Goal: Check status: Check status

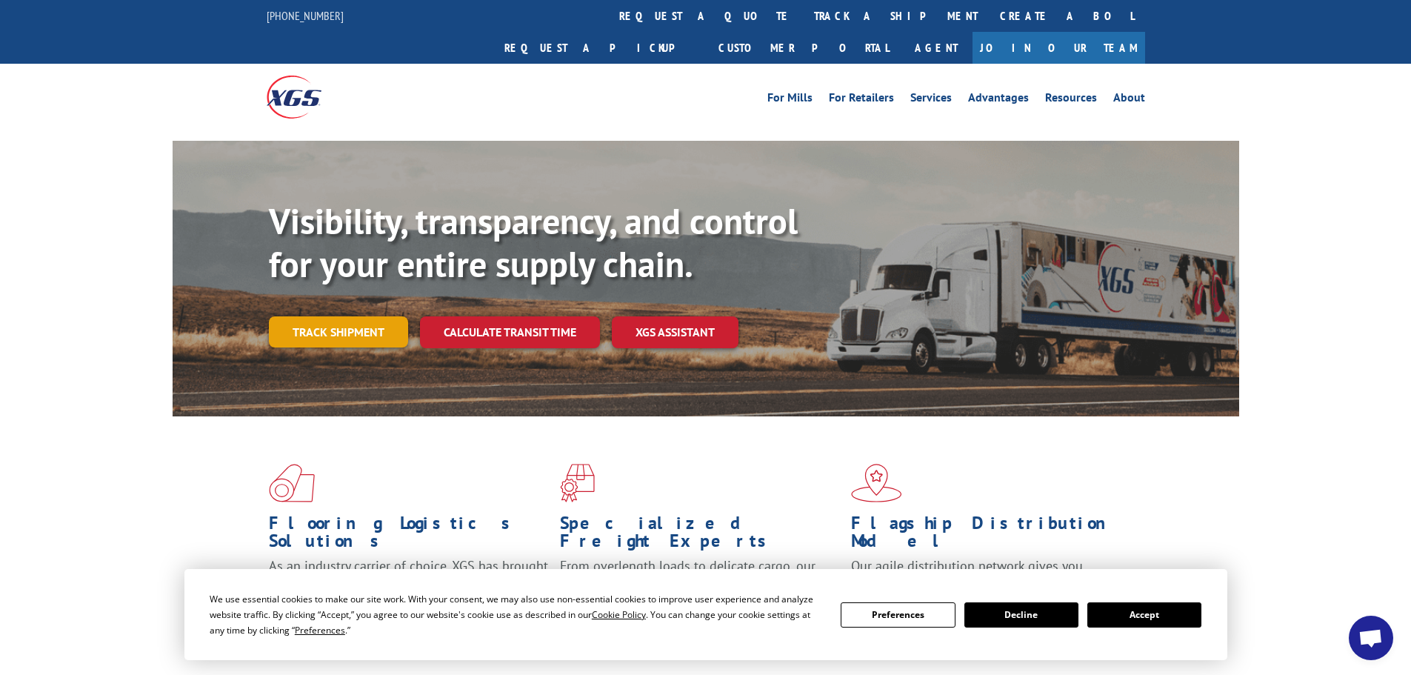
click at [373, 316] on link "Track shipment" at bounding box center [338, 331] width 139 height 31
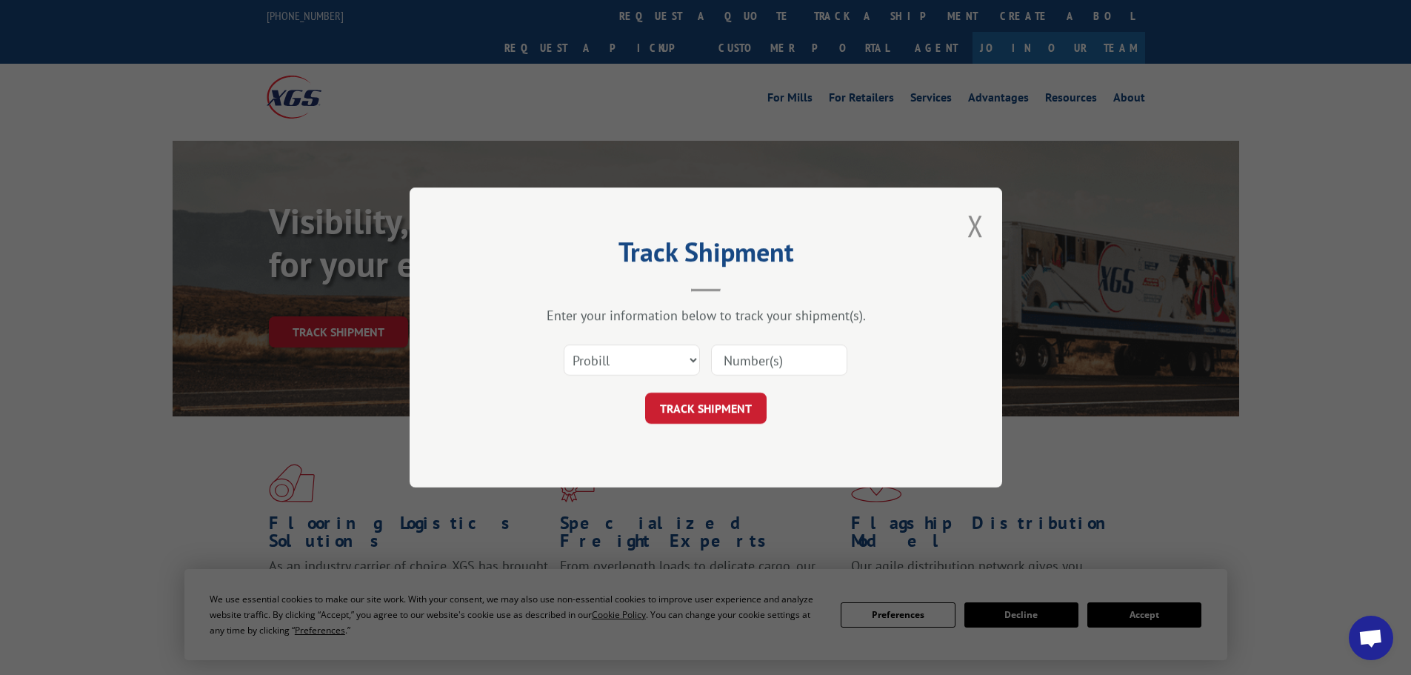
click at [735, 363] on input at bounding box center [779, 359] width 136 height 31
paste input "7058036"
type input "7058036"
click at [711, 404] on button "TRACK SHIPMENT" at bounding box center [705, 407] width 121 height 31
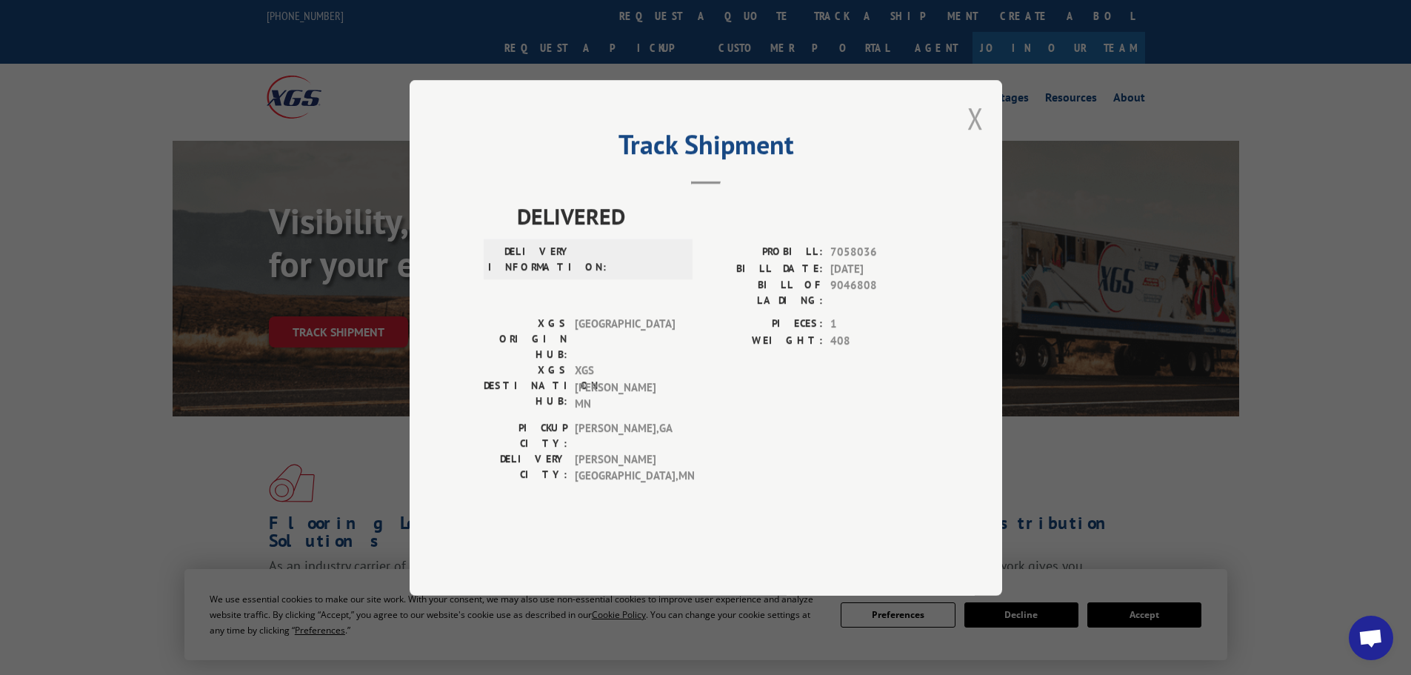
click at [976, 138] on button "Close modal" at bounding box center [975, 117] width 16 height 39
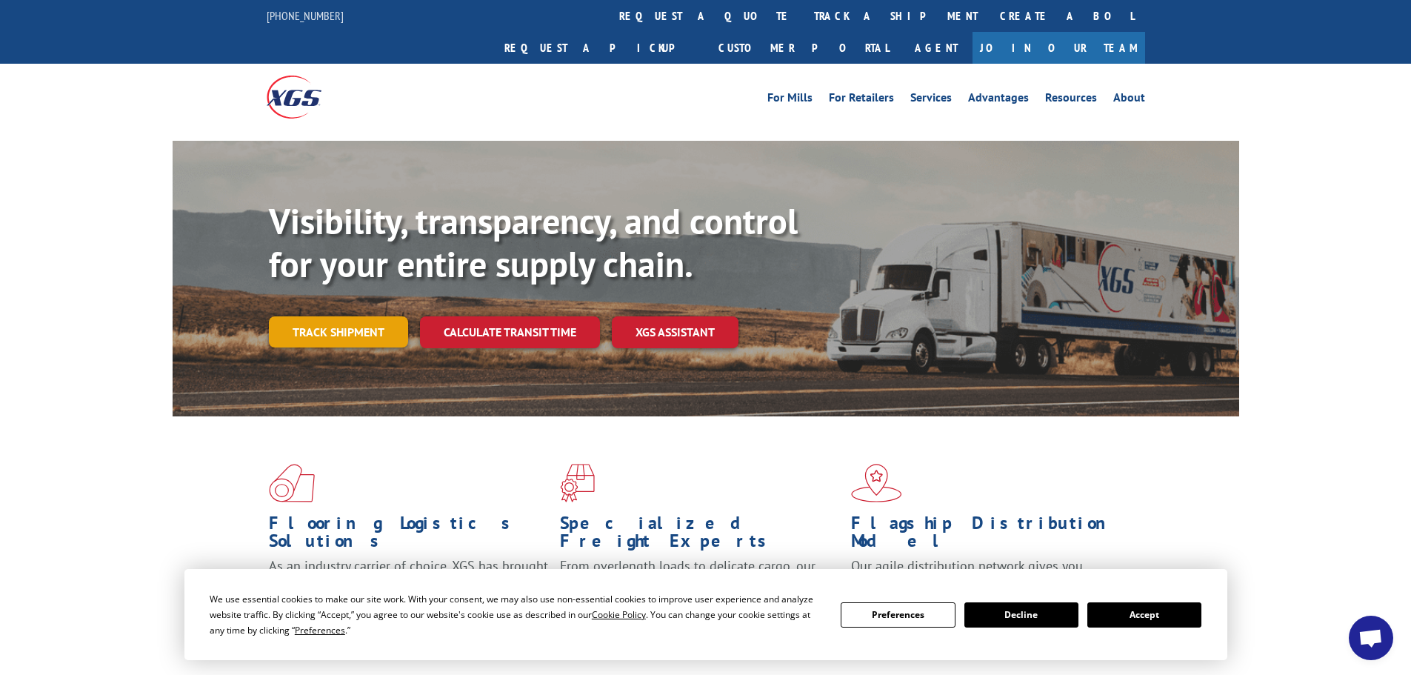
click at [334, 316] on link "Track shipment" at bounding box center [338, 331] width 139 height 31
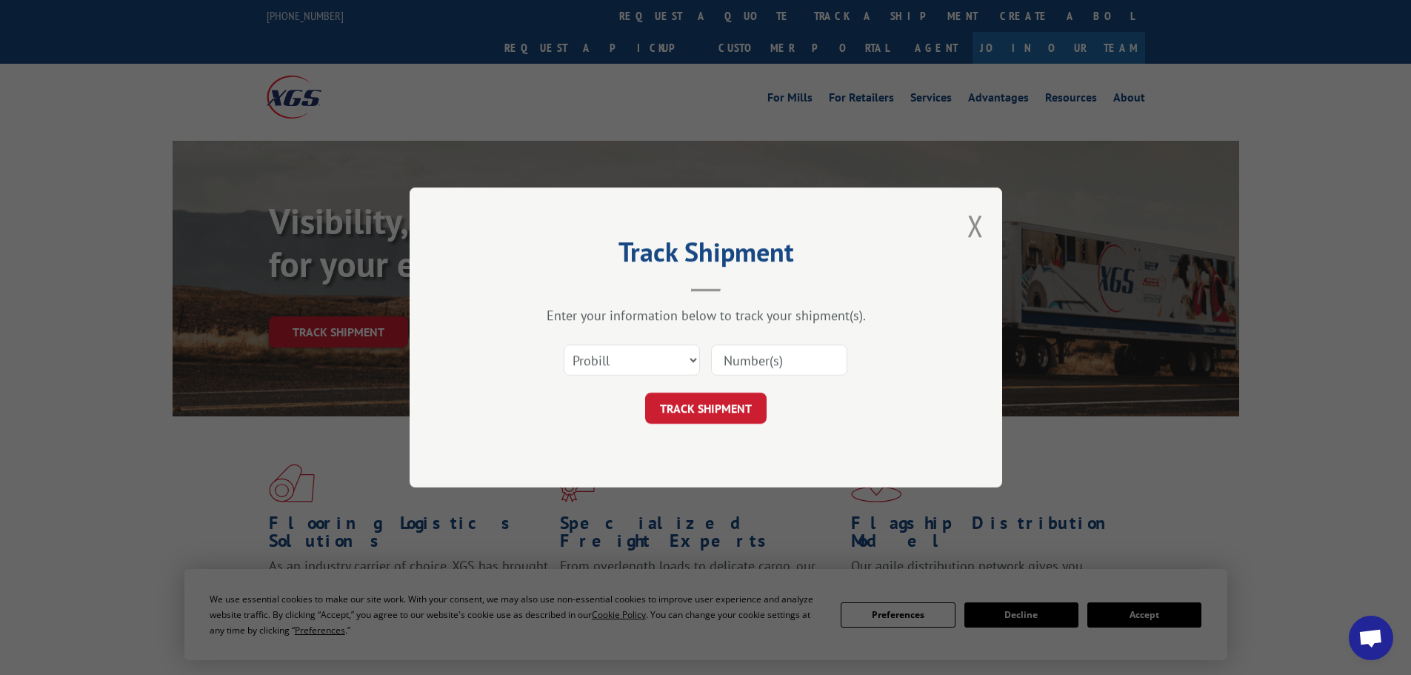
click at [754, 361] on input at bounding box center [779, 359] width 136 height 31
paste input "17478889"
type input "17478889"
click at [702, 400] on button "TRACK SHIPMENT" at bounding box center [705, 407] width 121 height 31
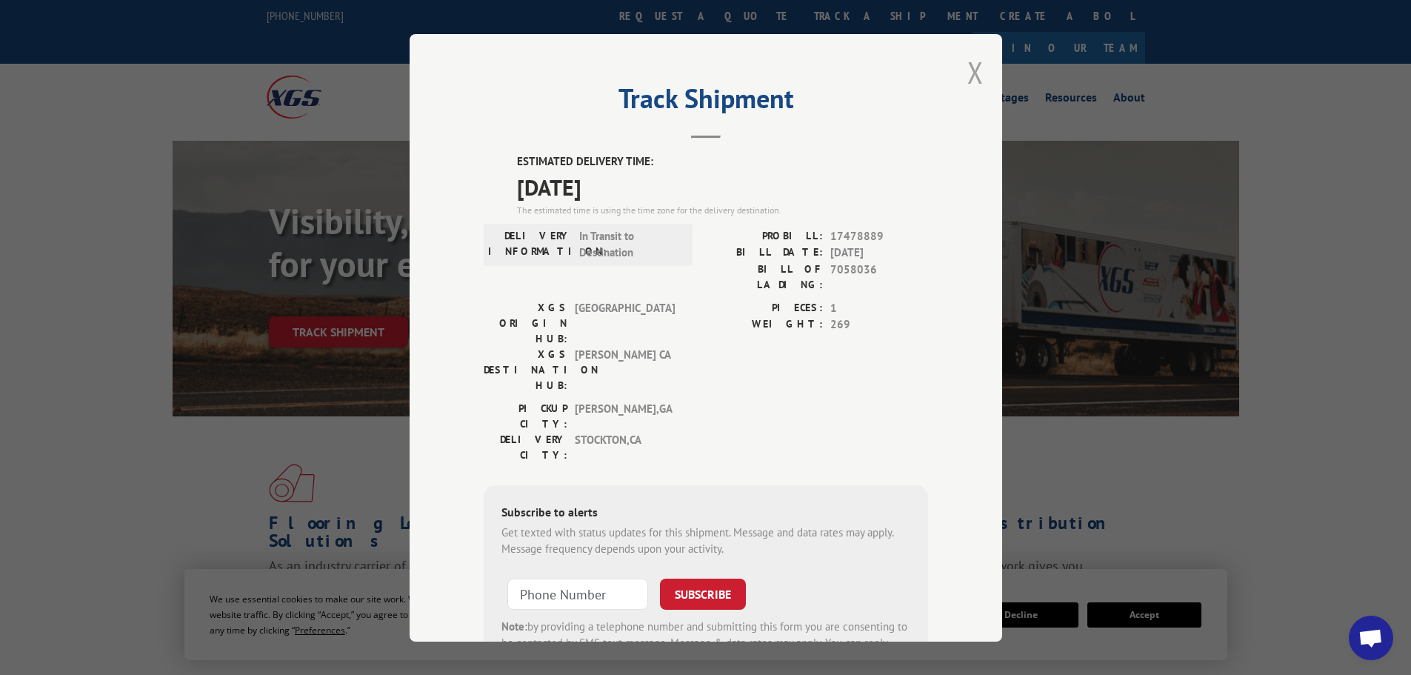
click at [972, 69] on button "Close modal" at bounding box center [975, 72] width 16 height 39
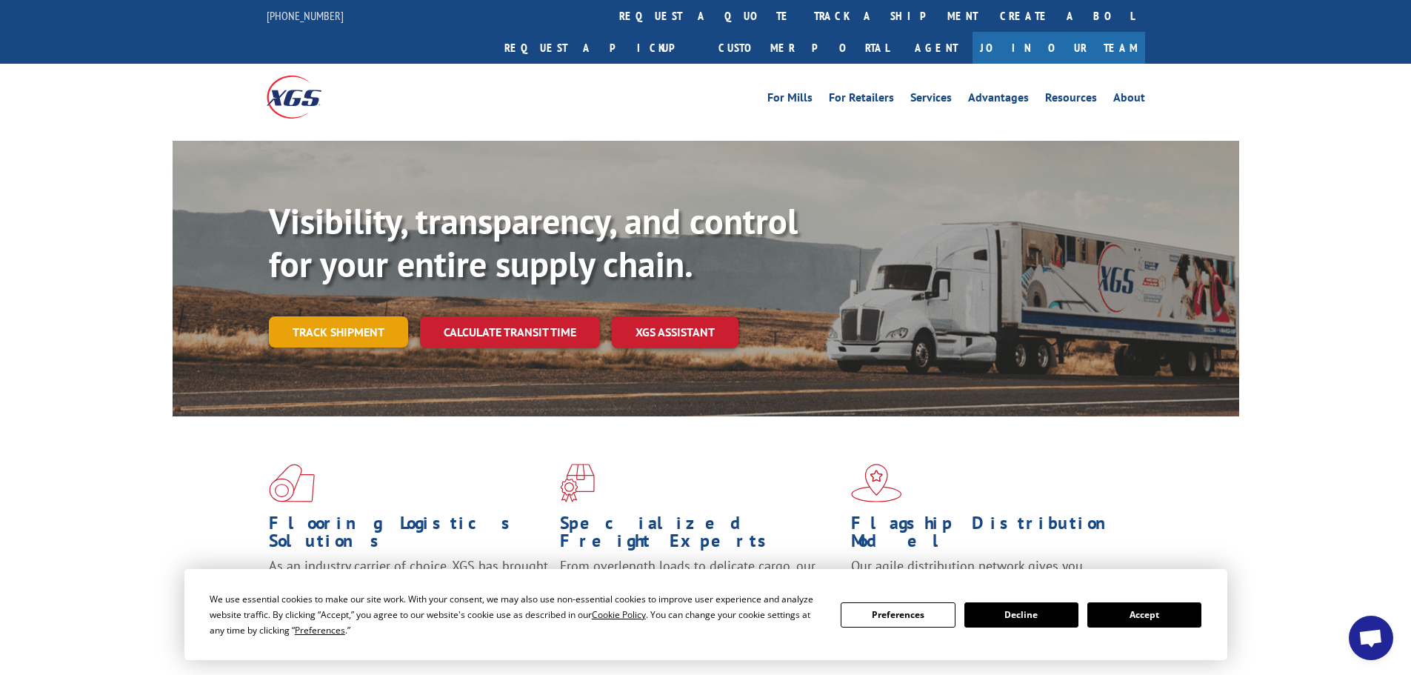
click at [324, 316] on link "Track shipment" at bounding box center [338, 331] width 139 height 31
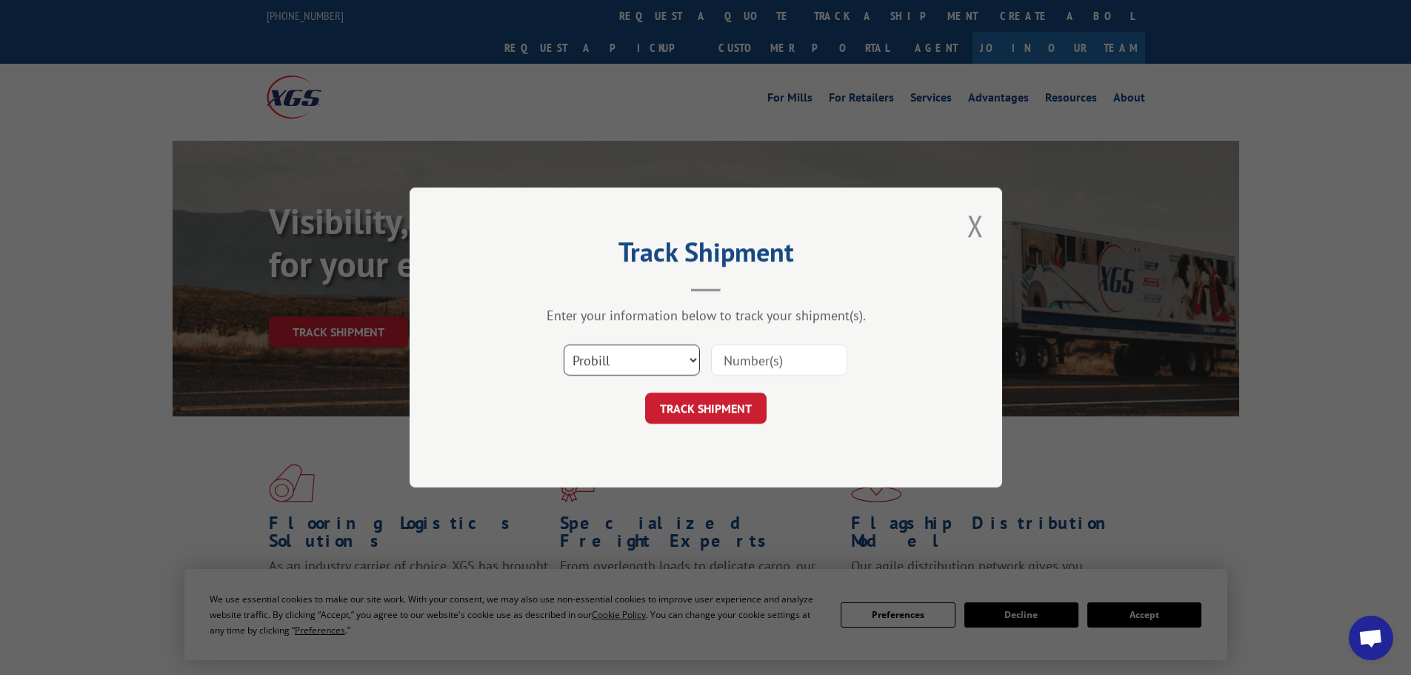
click at [685, 356] on select "Select category... Probill BOL PO" at bounding box center [632, 359] width 136 height 31
select select "bol"
click at [564, 344] on select "Select category... Probill BOL PO" at bounding box center [632, 359] width 136 height 31
click at [746, 353] on input at bounding box center [779, 359] width 136 height 31
paste input "5513833"
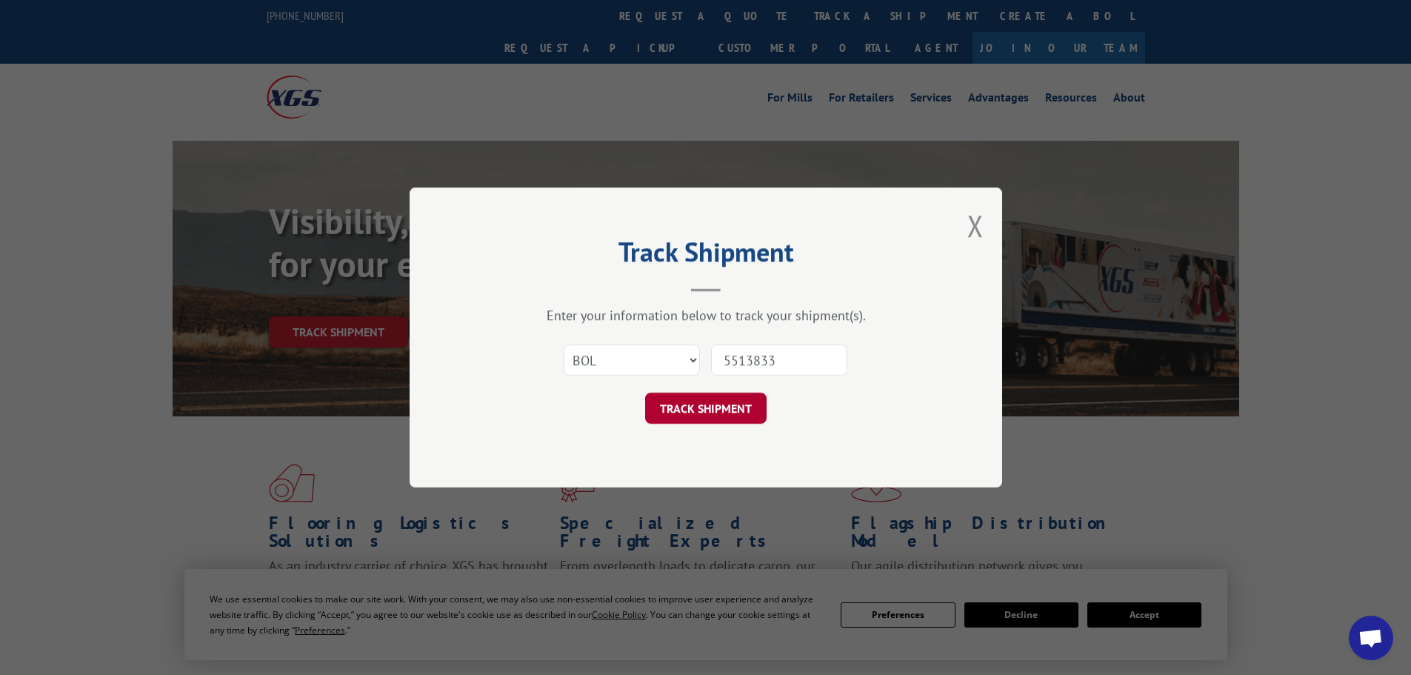
type input "5513833"
click at [726, 413] on button "TRACK SHIPMENT" at bounding box center [705, 407] width 121 height 31
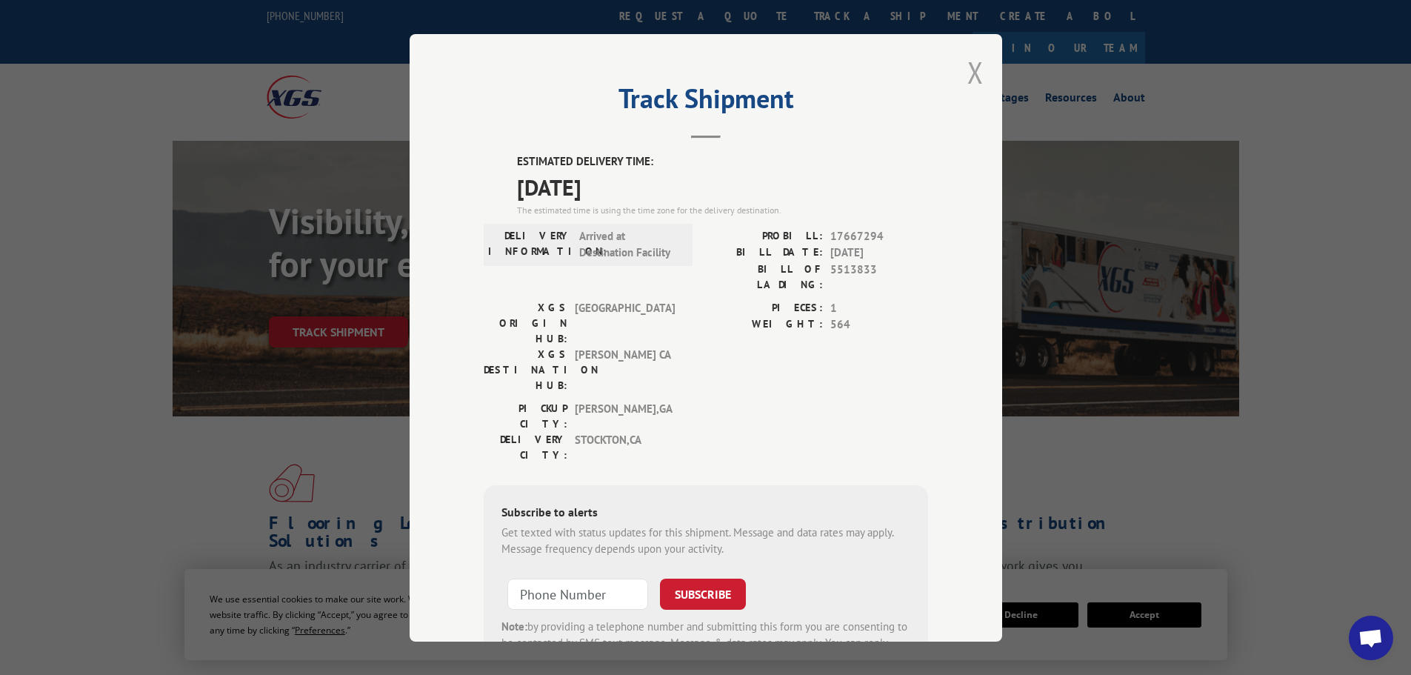
click at [977, 73] on button "Close modal" at bounding box center [975, 72] width 16 height 39
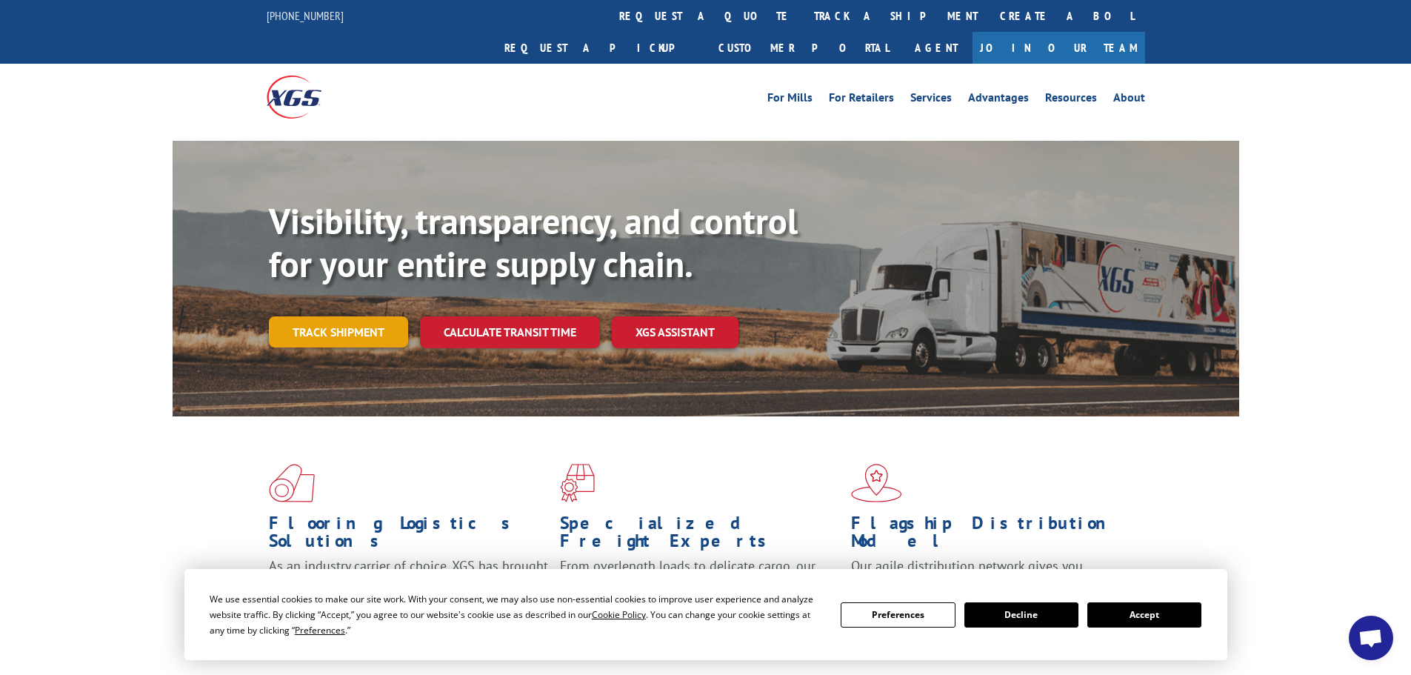
click at [361, 316] on link "Track shipment" at bounding box center [338, 331] width 139 height 31
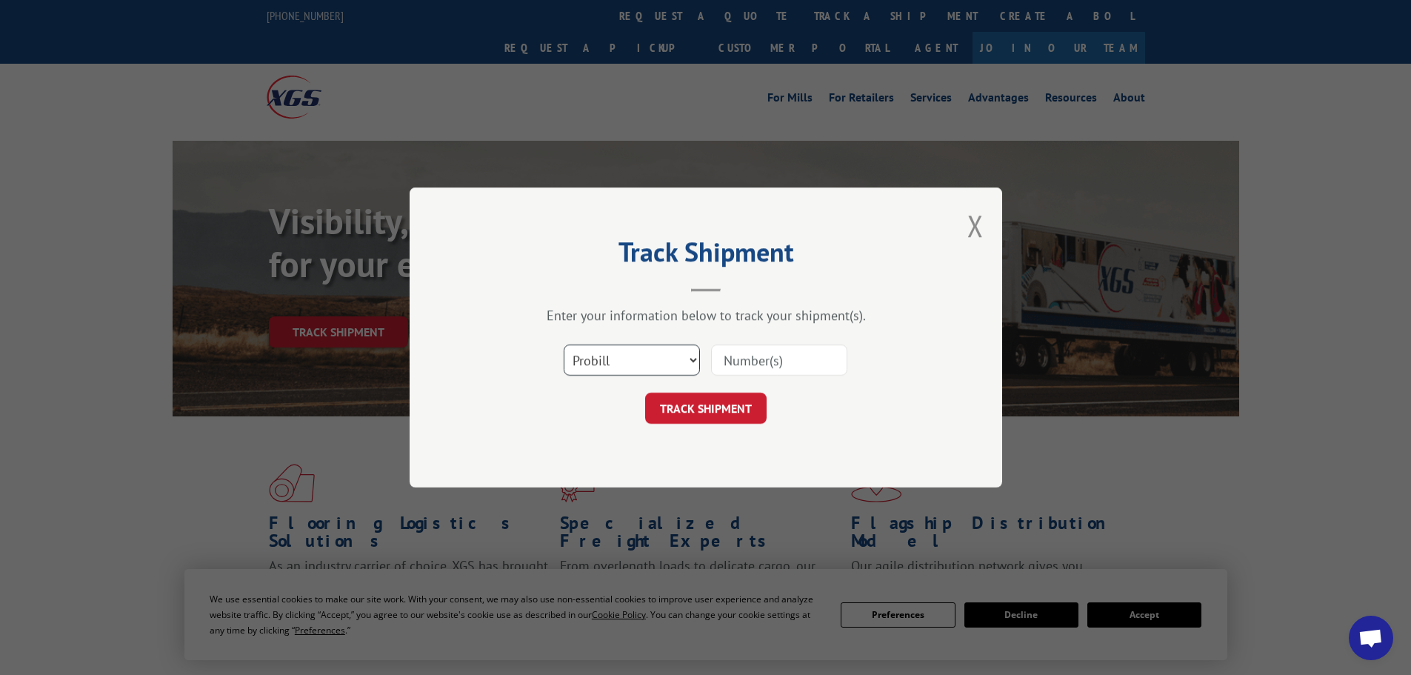
click at [691, 367] on select "Select category... Probill BOL PO" at bounding box center [632, 359] width 136 height 31
select select "bol"
click at [564, 344] on select "Select category... Probill BOL PO" at bounding box center [632, 359] width 136 height 31
click at [738, 359] on input at bounding box center [779, 359] width 136 height 31
paste input "5513833"
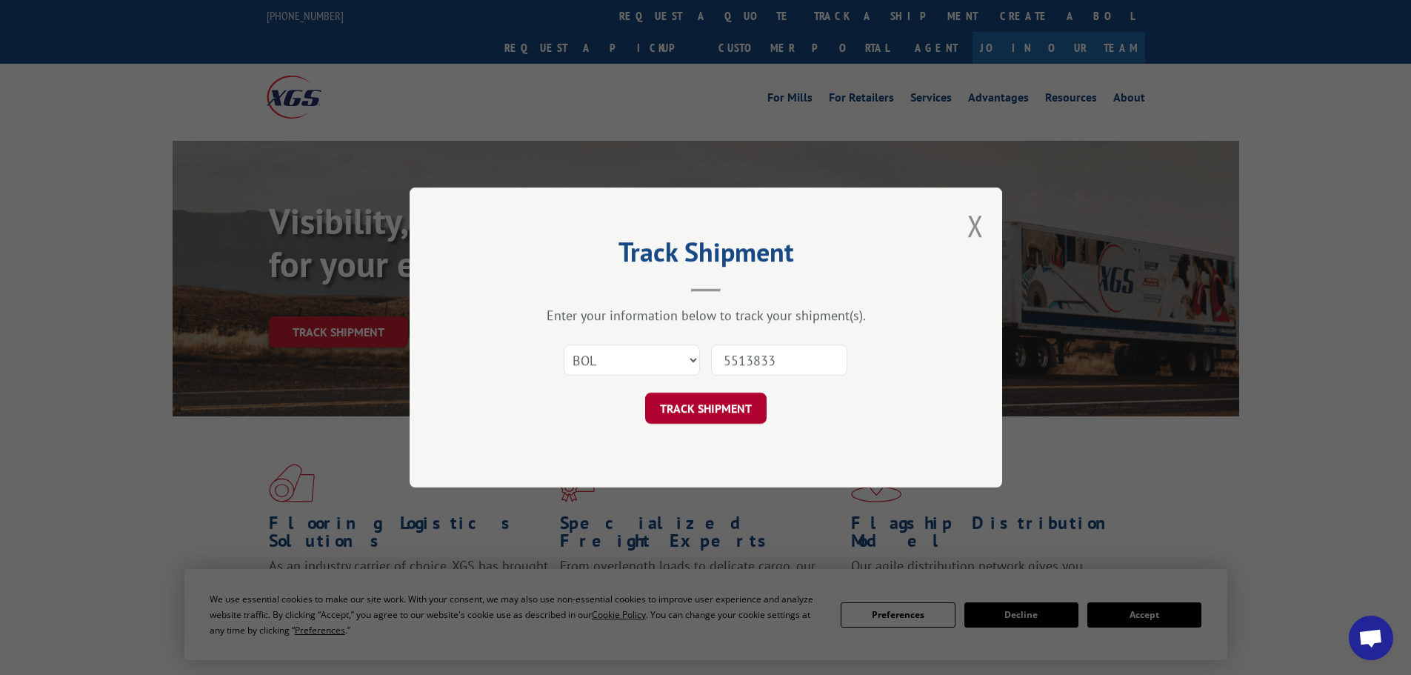
type input "5513833"
click at [715, 403] on button "TRACK SHIPMENT" at bounding box center [705, 407] width 121 height 31
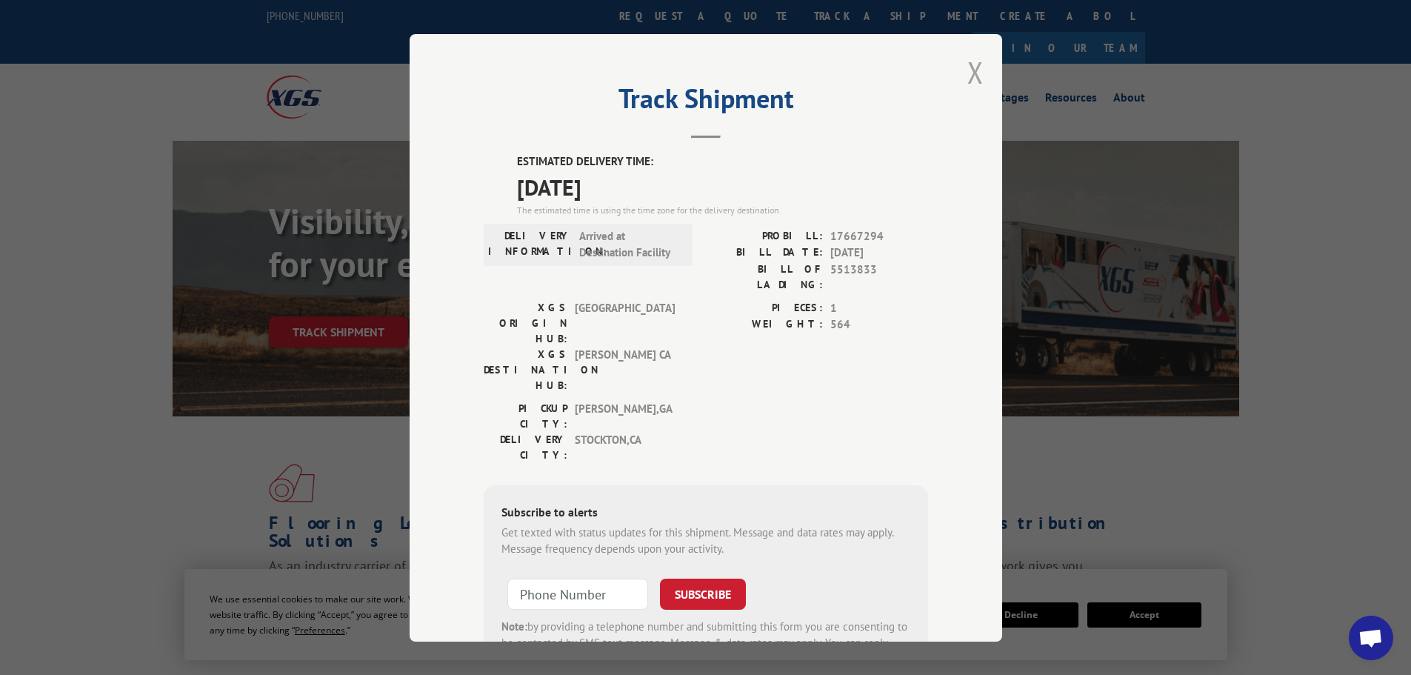
click at [971, 75] on button "Close modal" at bounding box center [975, 72] width 16 height 39
